Goal: Information Seeking & Learning: Compare options

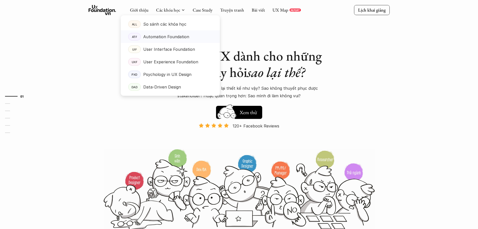
click at [156, 38] on p "Automation Foundation" at bounding box center [166, 37] width 46 height 8
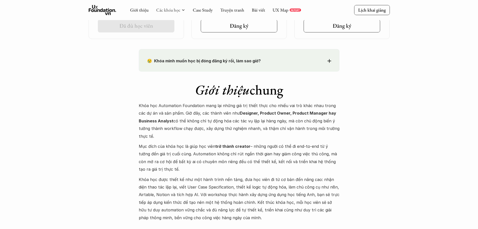
scroll to position [367, 0]
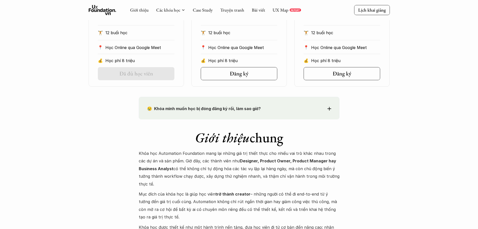
click at [107, 10] on use at bounding box center [103, 10] width 28 height 10
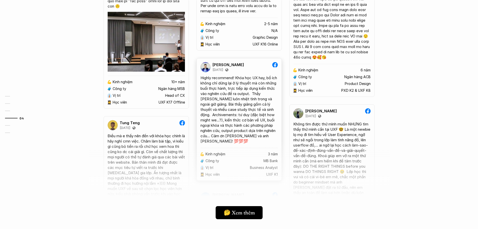
scroll to position [1355, 0]
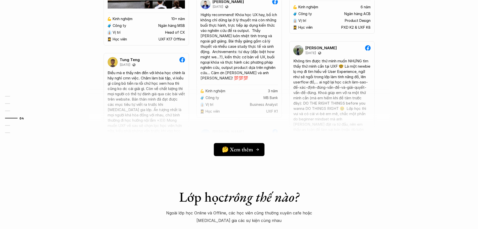
click at [238, 151] on h5 "🤔 Xem thêm" at bounding box center [237, 149] width 31 height 7
click at [243, 150] on h5 "🤔 Xem thêm" at bounding box center [237, 149] width 31 height 7
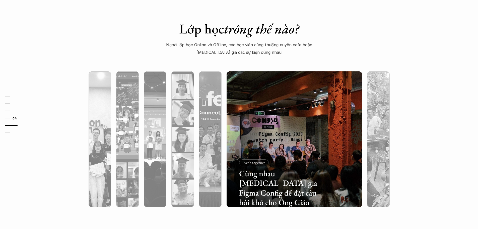
scroll to position [1581, 0]
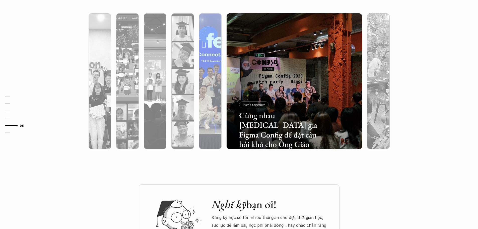
click at [214, 96] on div at bounding box center [210, 108] width 23 height 82
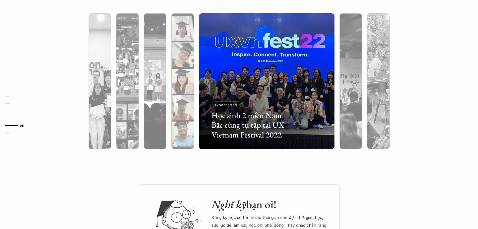
click at [180, 89] on div at bounding box center [182, 108] width 23 height 82
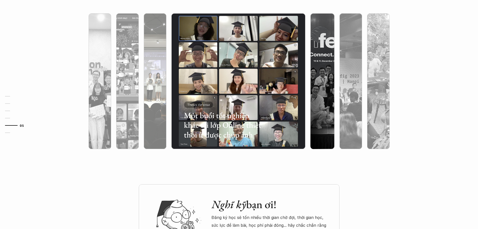
click at [158, 90] on div at bounding box center [155, 108] width 23 height 82
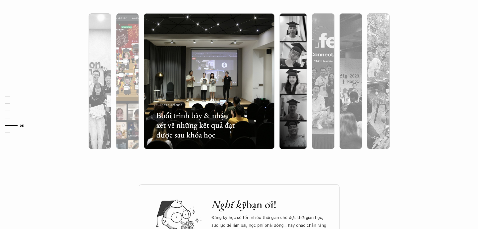
click at [125, 95] on div at bounding box center [127, 108] width 23 height 82
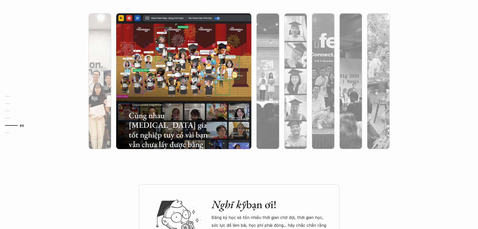
click at [102, 92] on div at bounding box center [100, 108] width 23 height 82
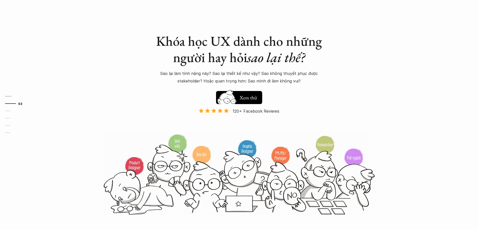
scroll to position [0, 0]
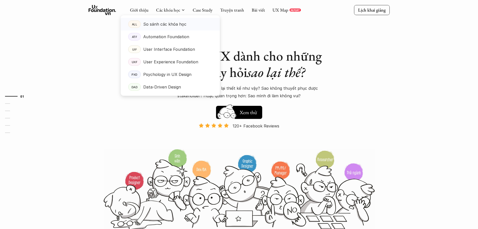
click at [170, 25] on p "So sánh các khóa học" at bounding box center [164, 24] width 43 height 8
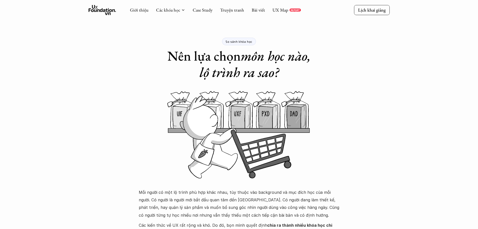
click at [213, 11] on div "Giới thiệu Các khóa học Case Study Truyện tranh Bài viết UX Map REPORT" at bounding box center [215, 10] width 171 height 10
click at [208, 11] on link "Case Study" at bounding box center [203, 10] width 20 height 6
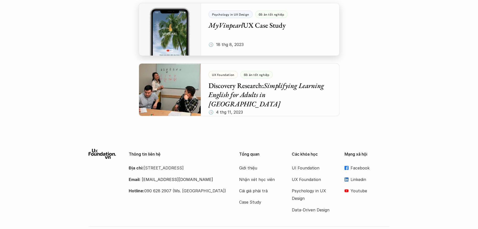
scroll to position [2121, 0]
